Goal: Information Seeking & Learning: Learn about a topic

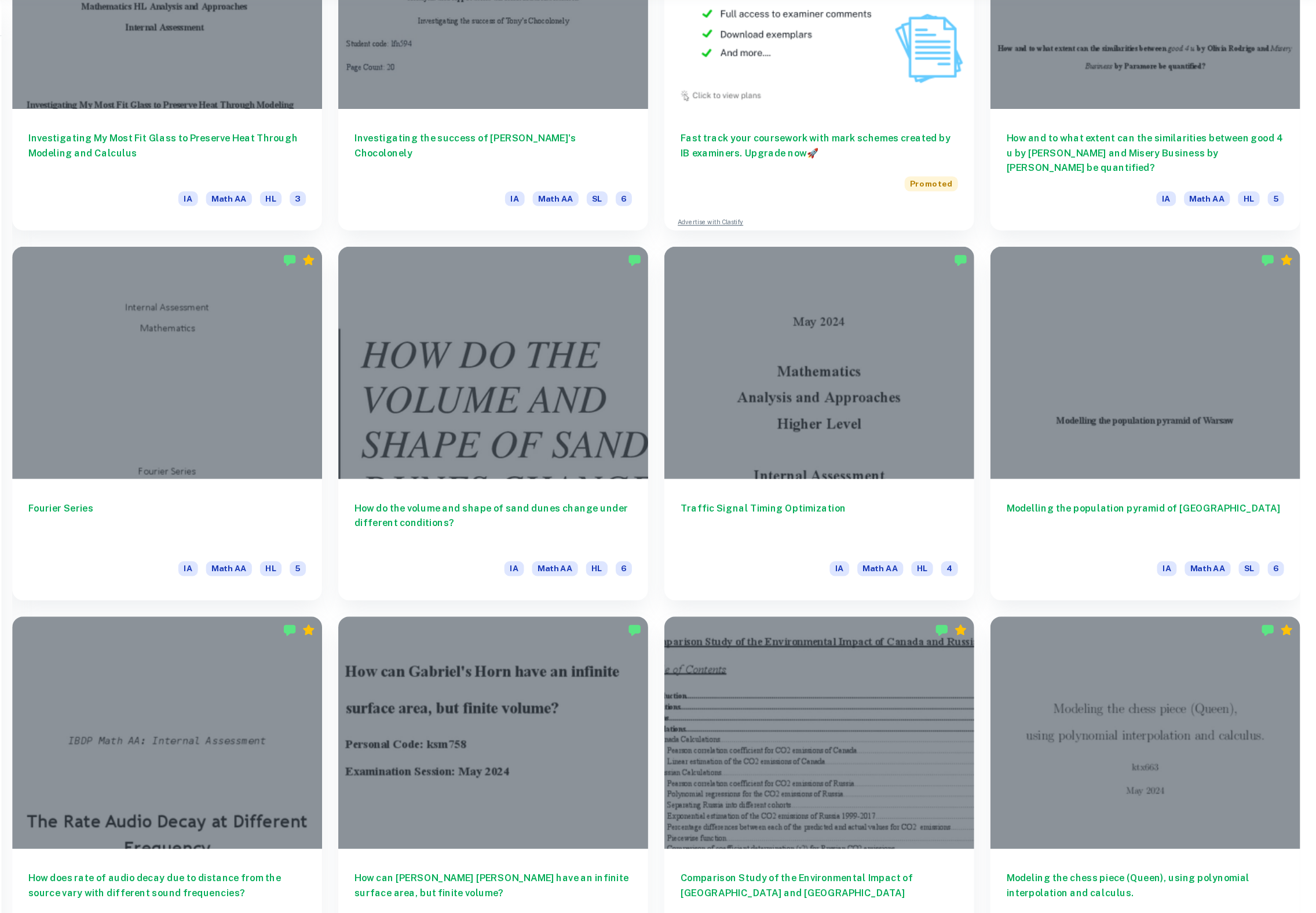
scroll to position [748, 0]
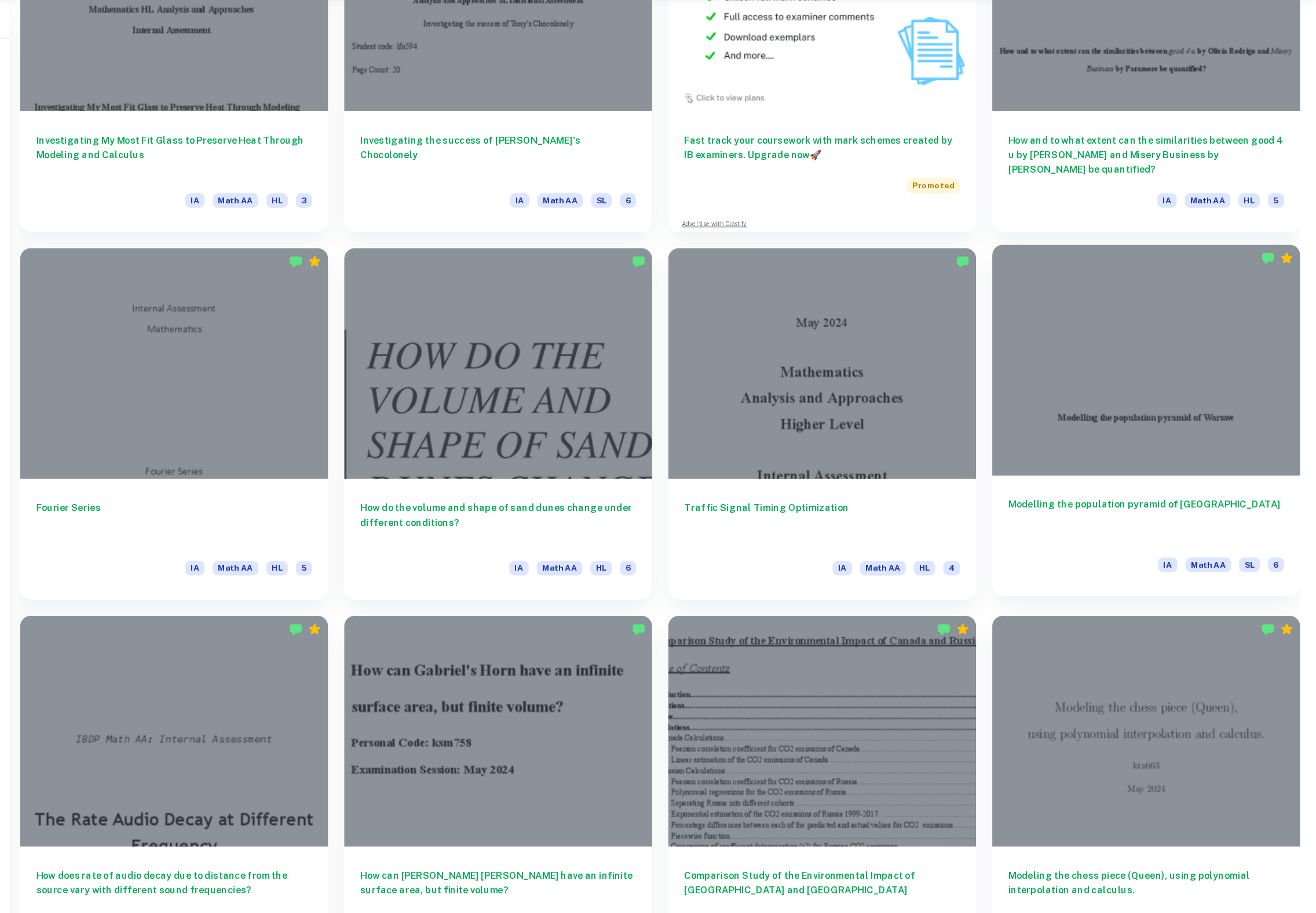
click at [1052, 503] on h6 "Modelling the population pyramid of [GEOGRAPHIC_DATA]" at bounding box center [1170, 513] width 238 height 39
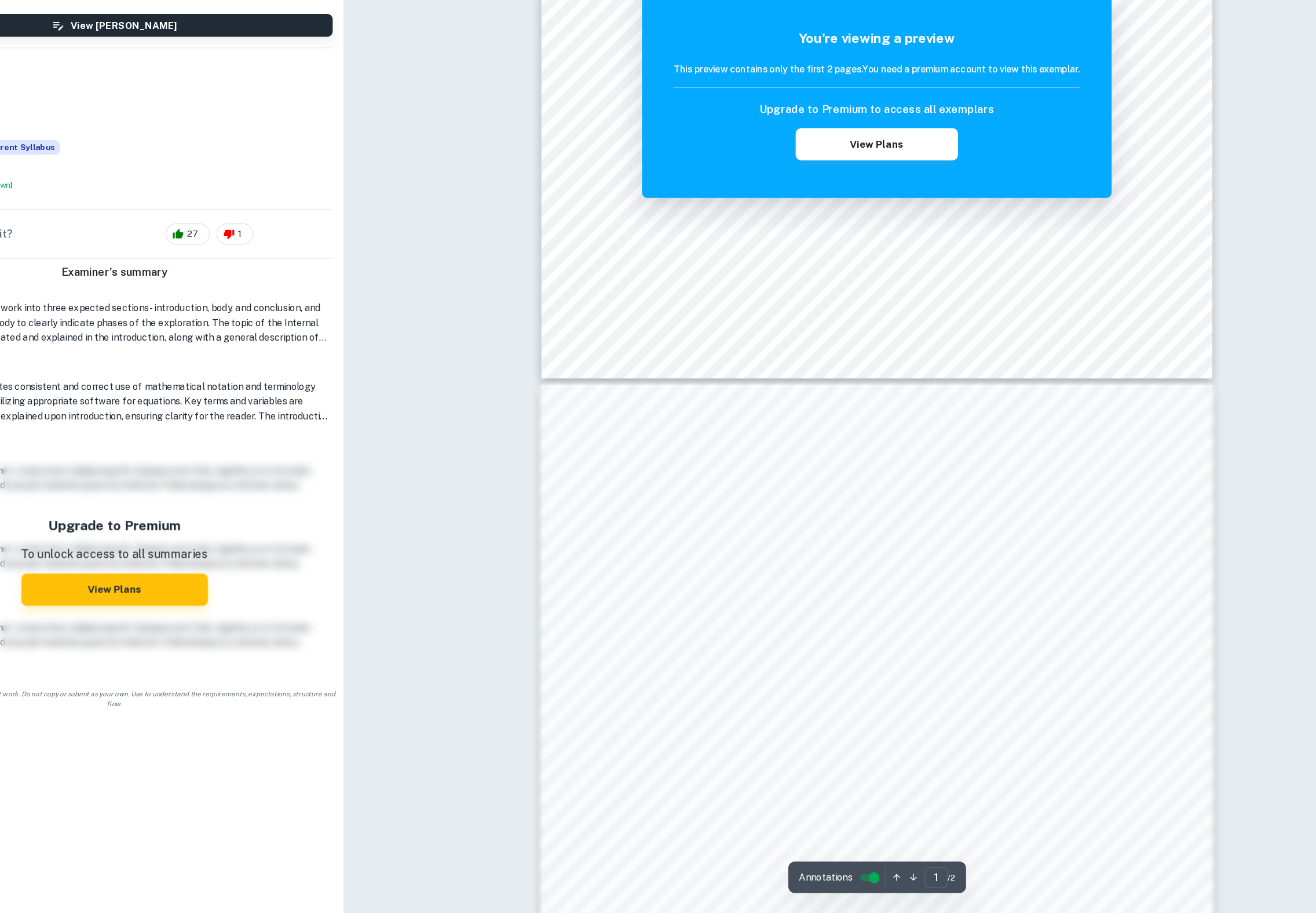
scroll to position [452, 0]
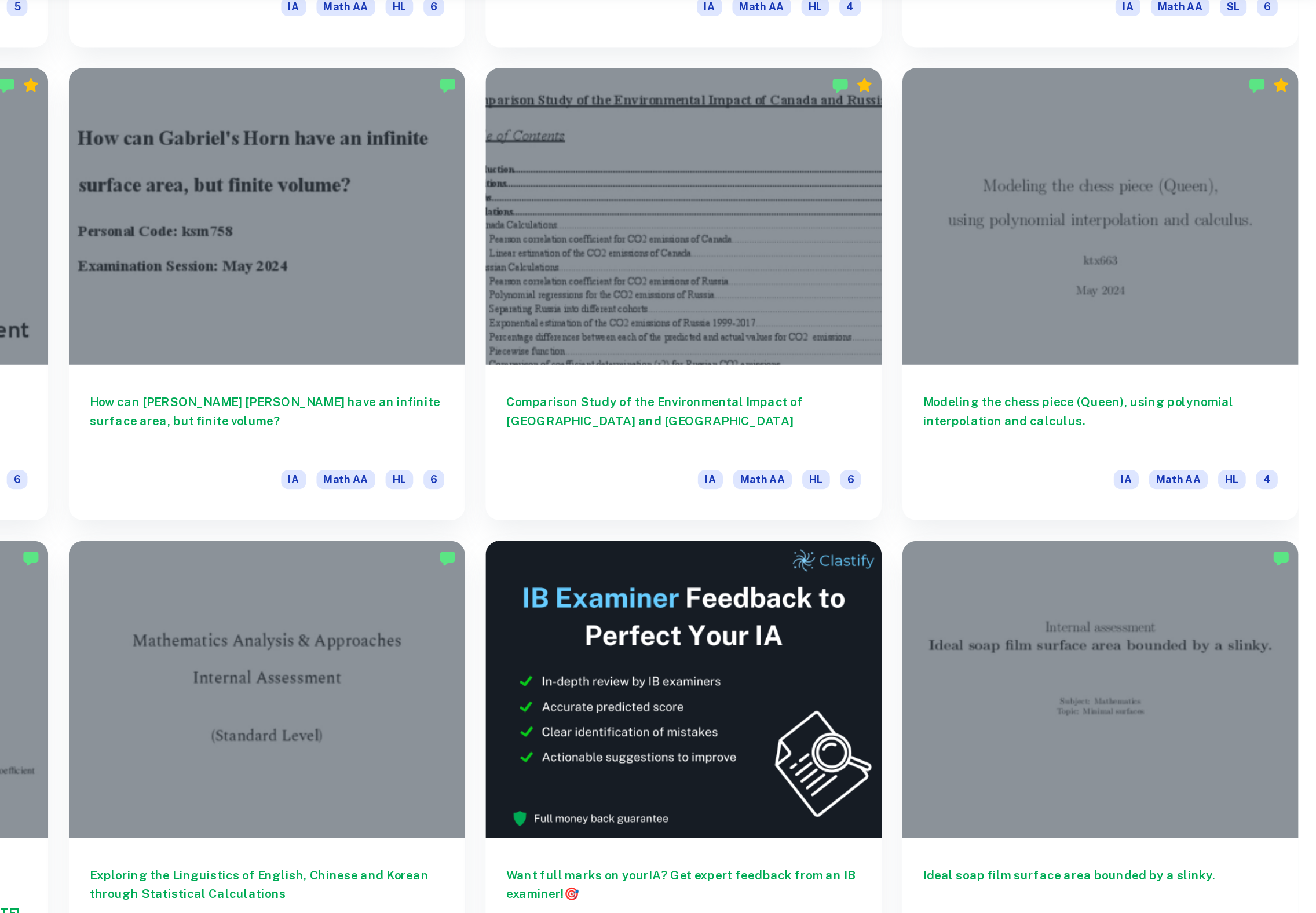
scroll to position [1232, 0]
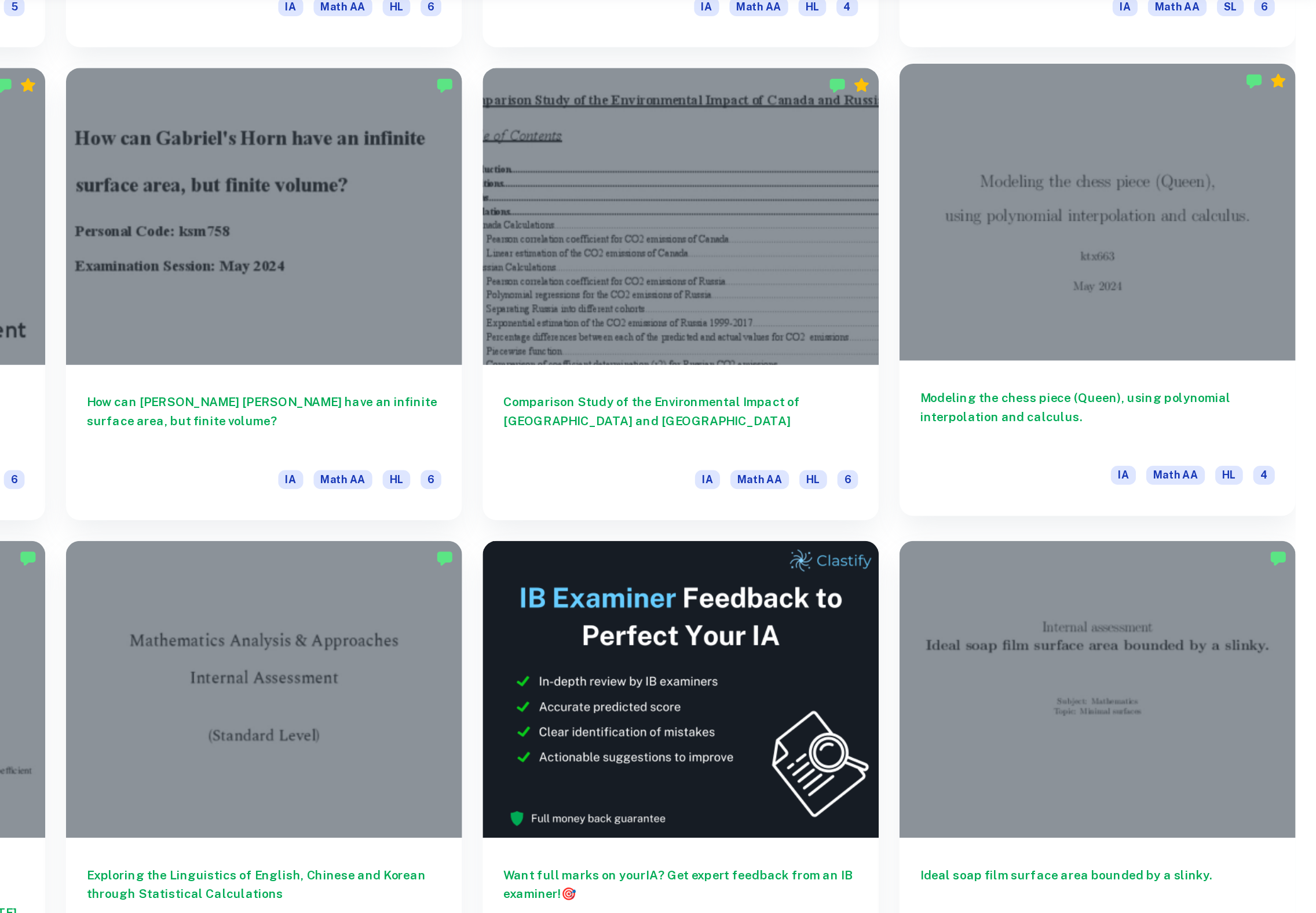
click at [1108, 297] on div at bounding box center [1169, 208] width 266 height 199
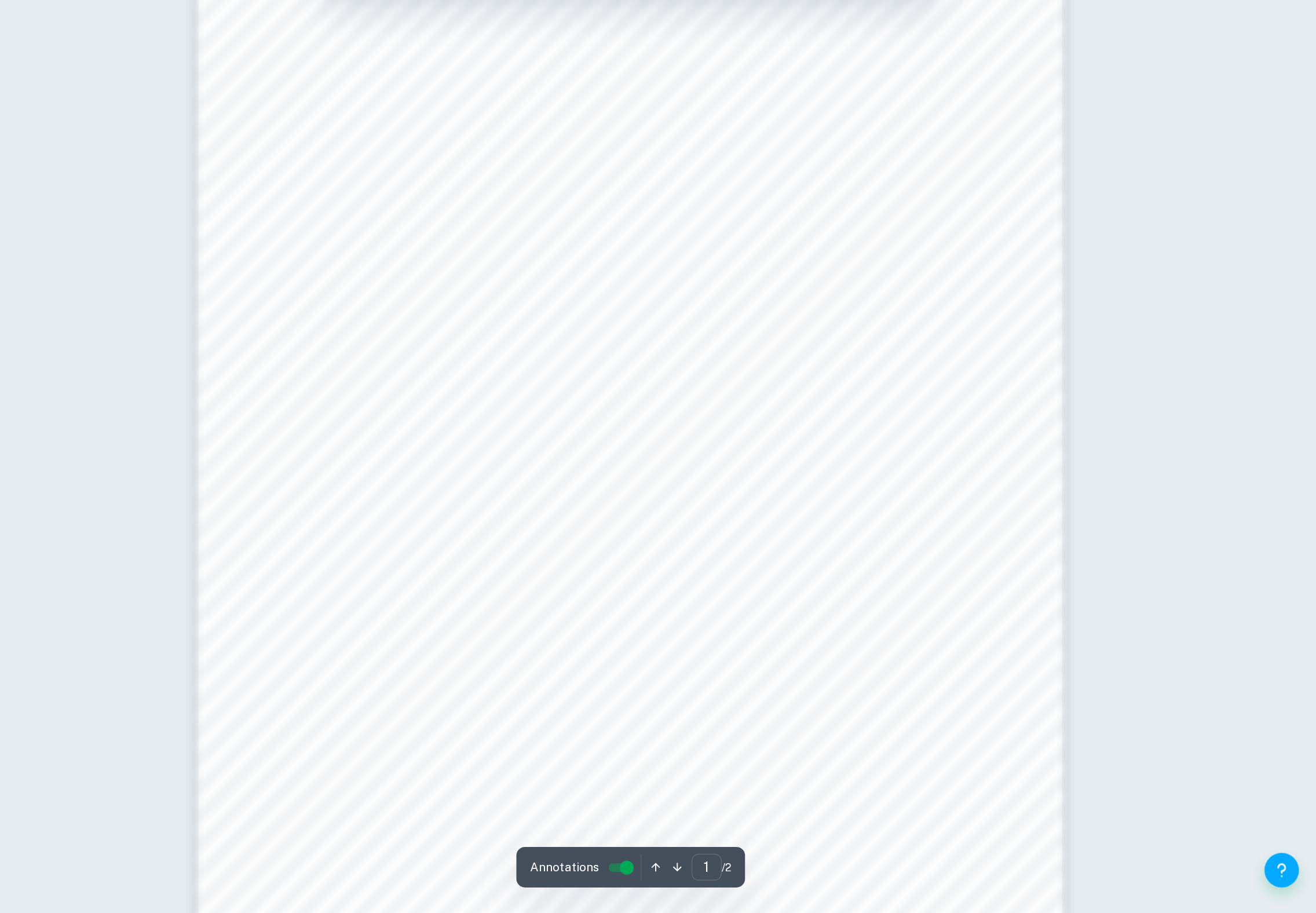
scroll to position [681, 0]
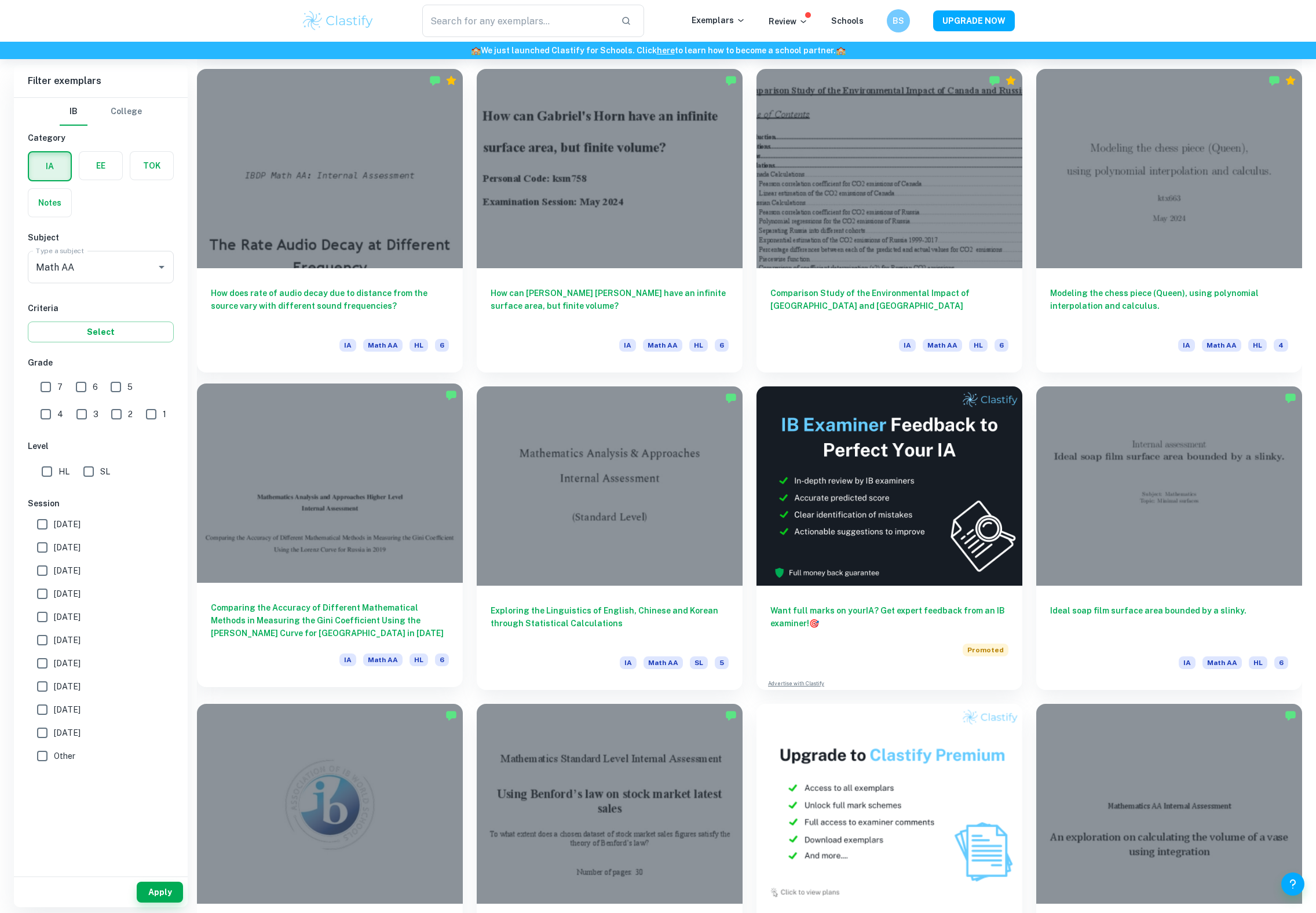
scroll to position [1766, 0]
